Goal: Find specific page/section: Find specific page/section

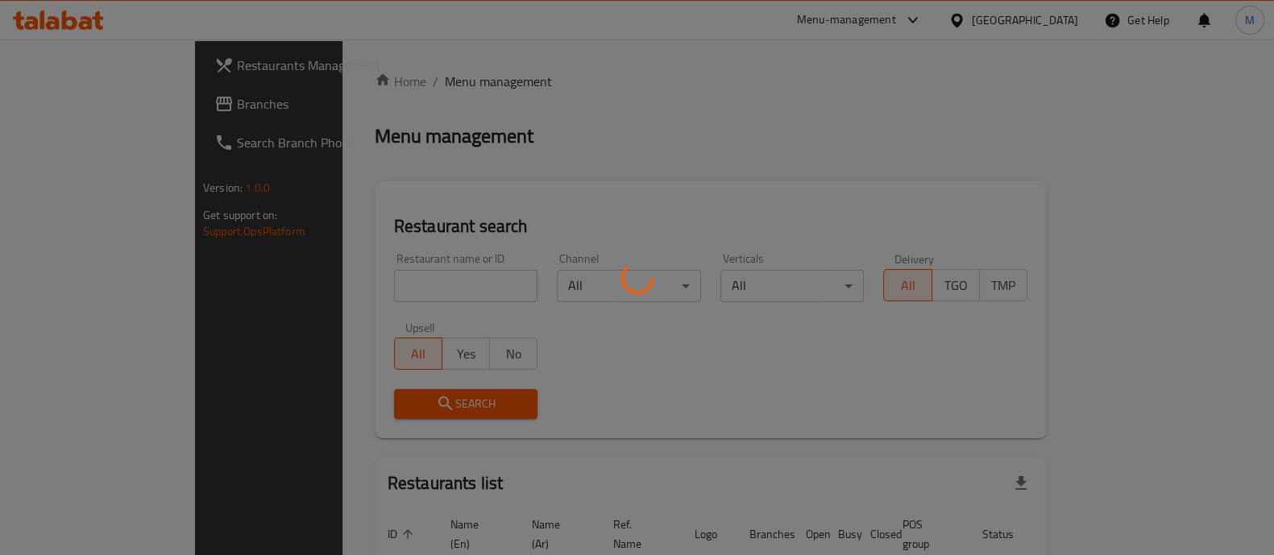
click at [368, 280] on div at bounding box center [637, 277] width 1274 height 555
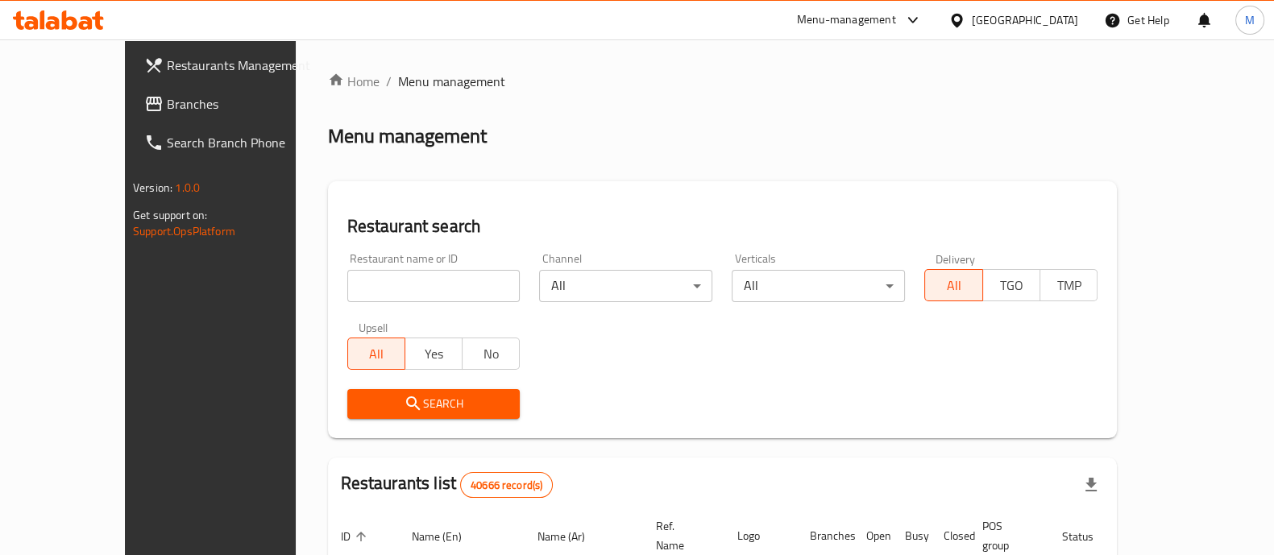
click at [368, 280] on div "Home / Menu management Menu management Restaurant search Restaurant name or ID …" at bounding box center [723, 558] width 790 height 973
drag, startPoint x: 0, startPoint y: 0, endPoint x: 368, endPoint y: 280, distance: 462.9
click at [368, 280] on input "search" at bounding box center [433, 286] width 173 height 32
type input "country hills"
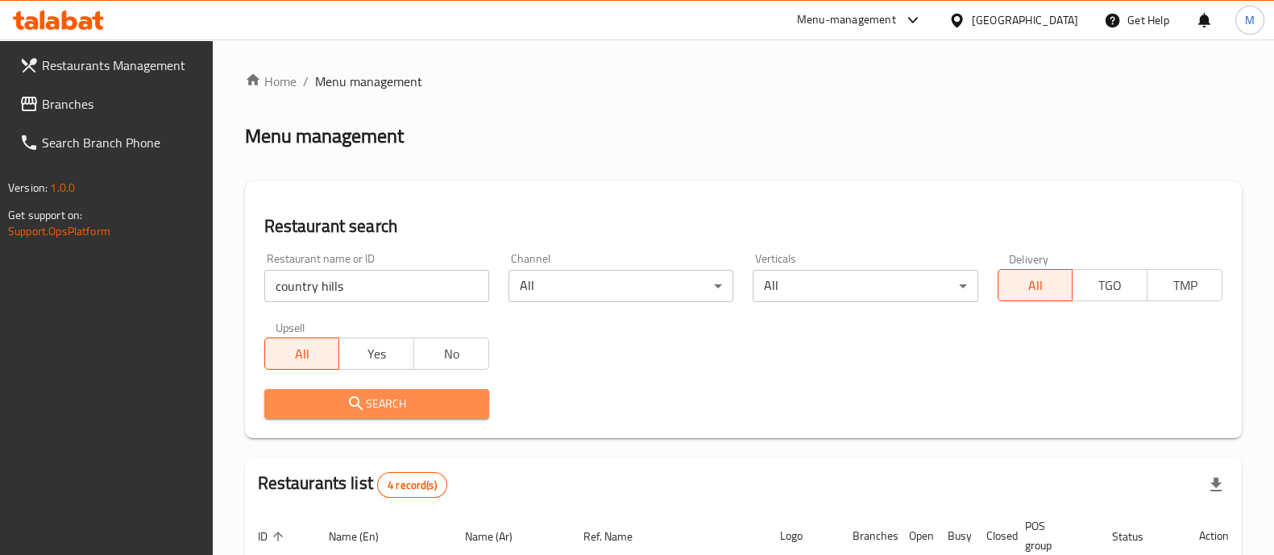
click at [437, 404] on span "Search" at bounding box center [376, 404] width 199 height 20
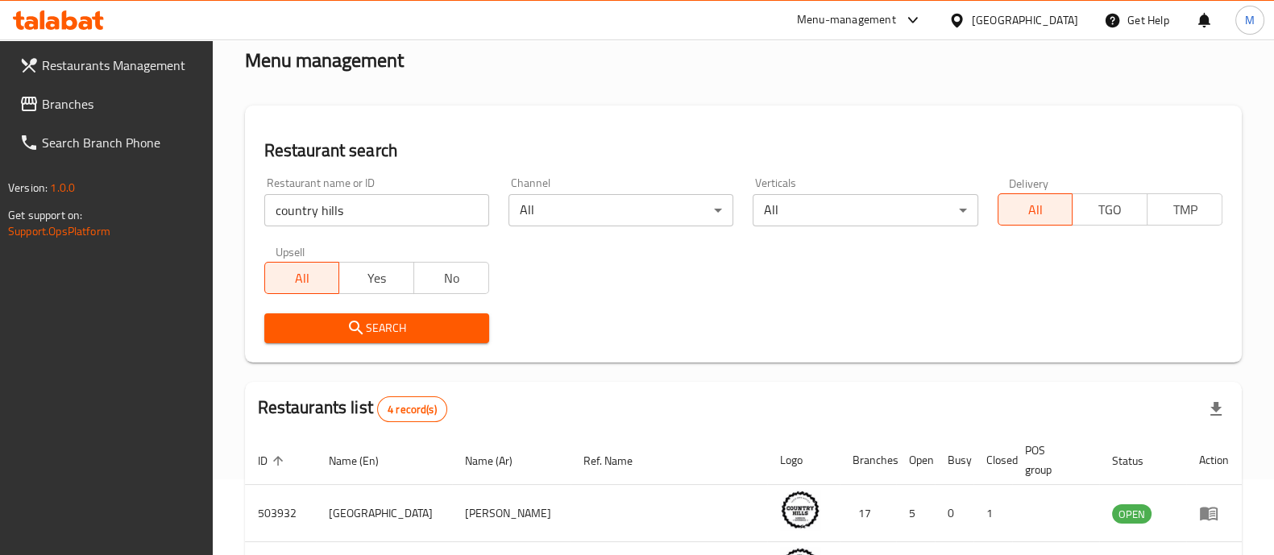
scroll to position [74, 0]
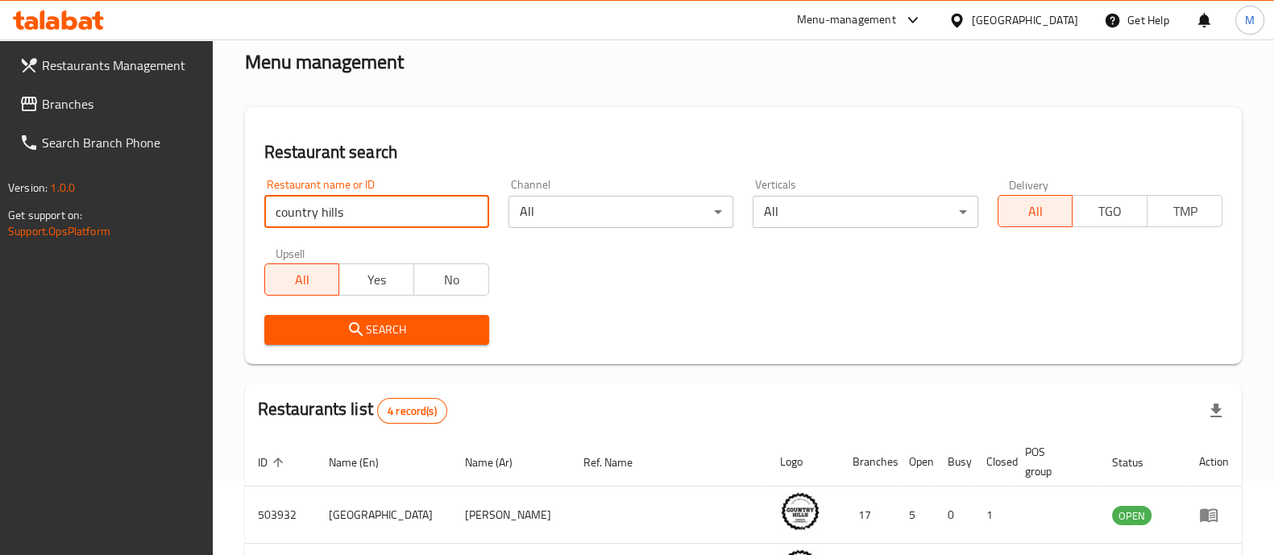
click at [352, 204] on input "country hills" at bounding box center [376, 212] width 225 height 32
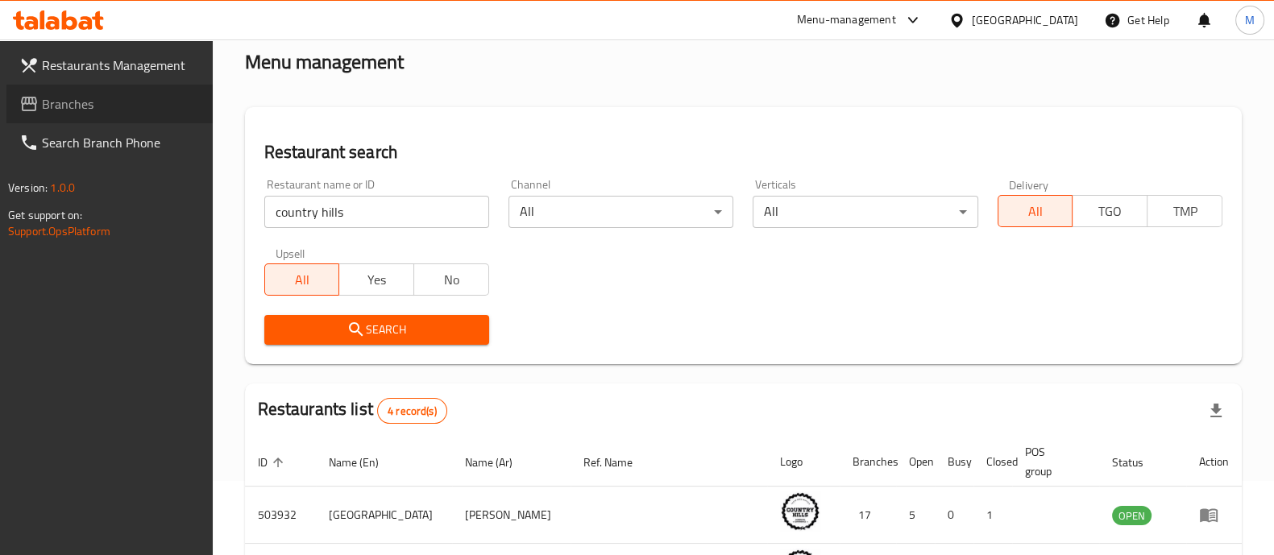
click at [52, 106] on span "Branches" at bounding box center [121, 103] width 158 height 19
